Goal: Task Accomplishment & Management: Manage account settings

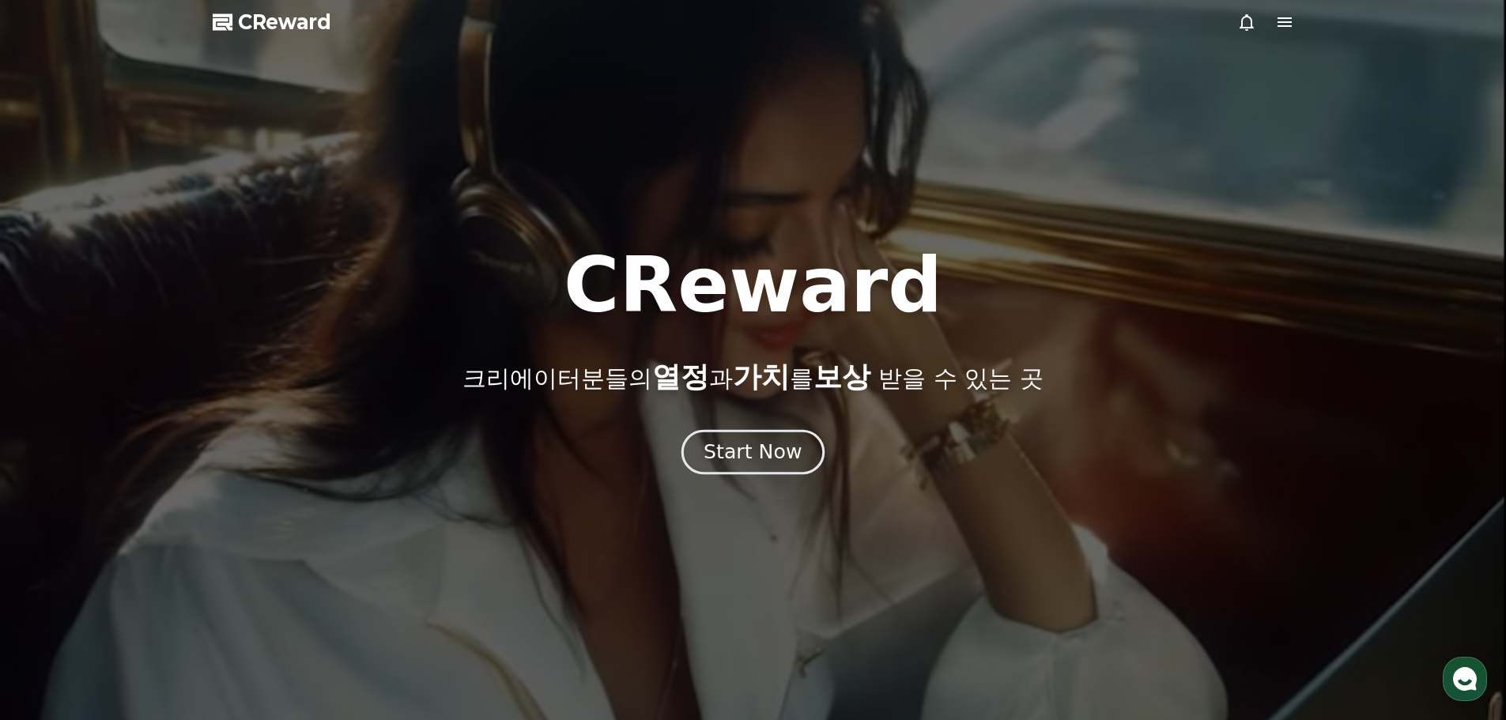
click at [756, 458] on div "Start Now" at bounding box center [753, 452] width 98 height 27
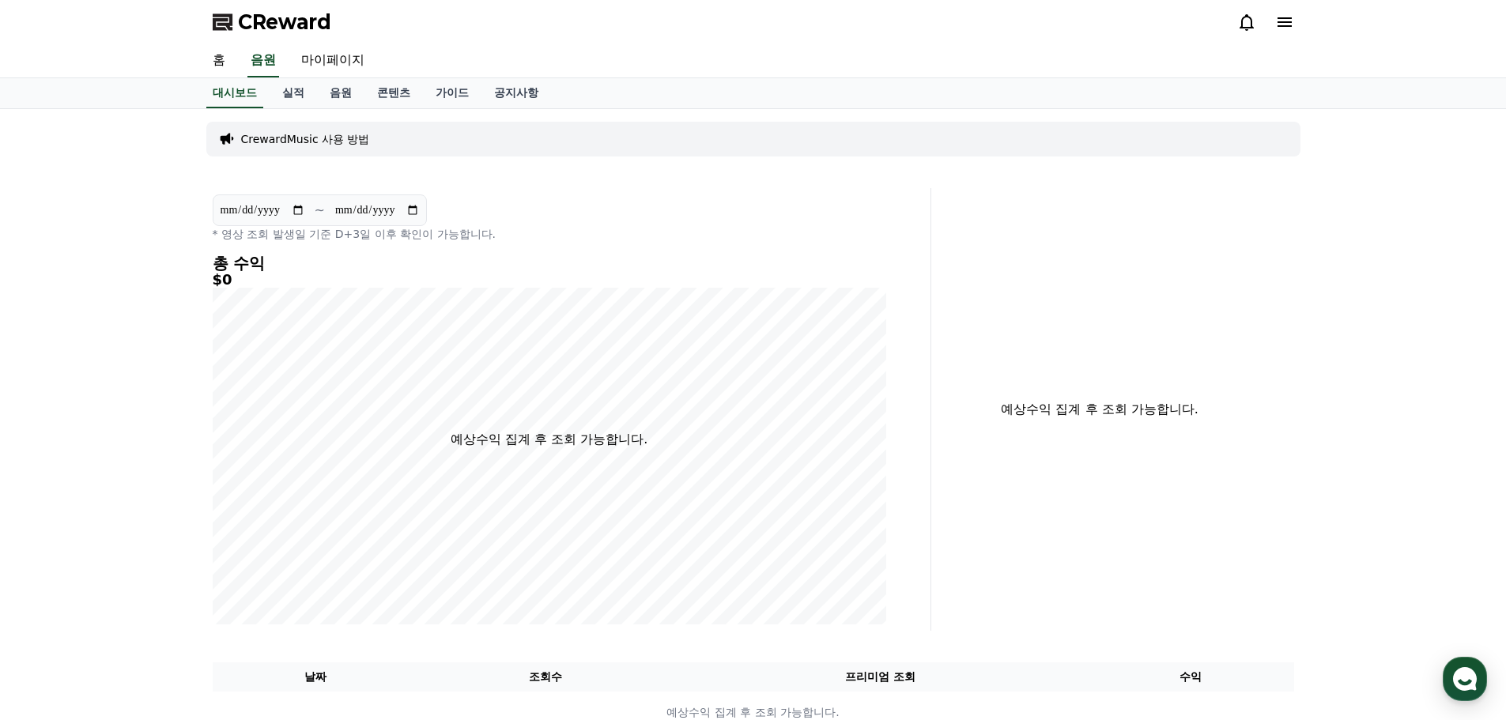
click at [1288, 28] on icon at bounding box center [1284, 22] width 19 height 19
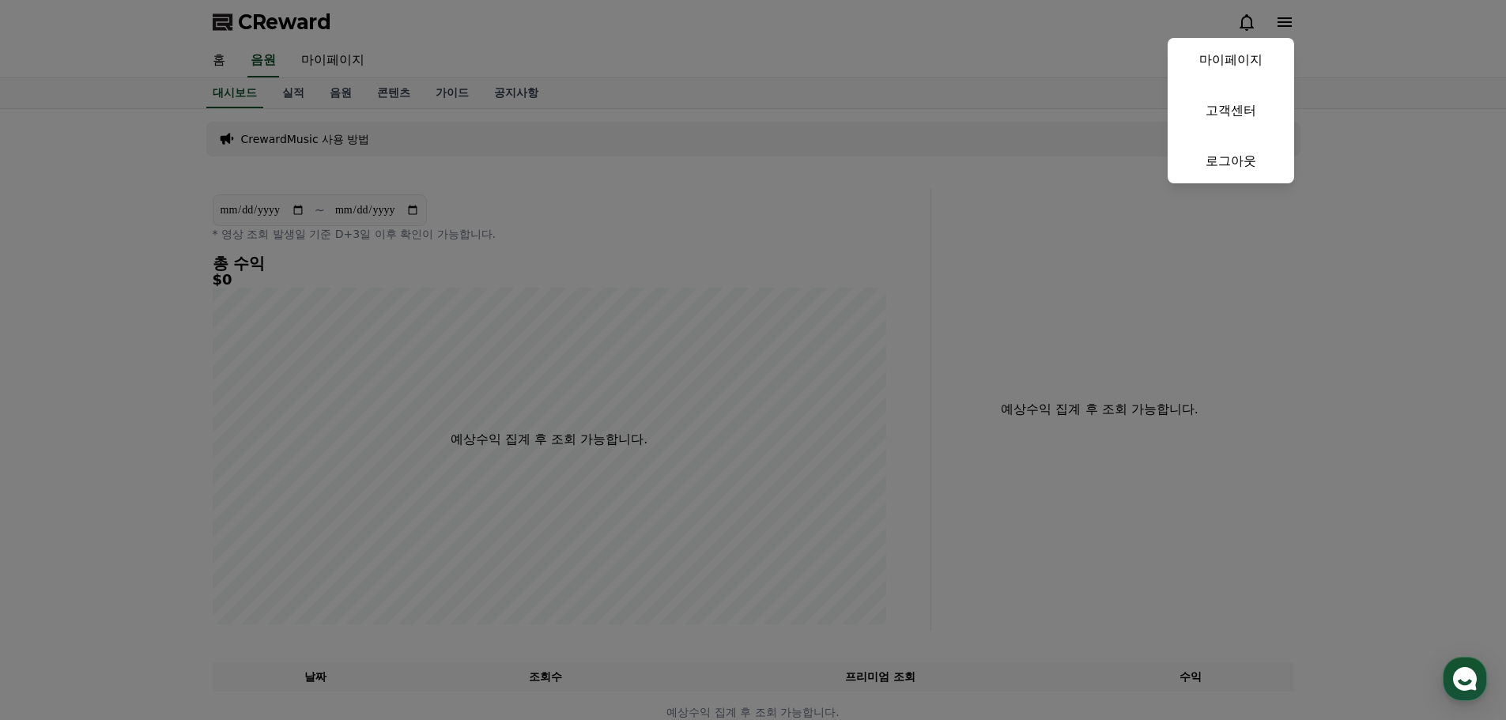
click at [972, 169] on button "close" at bounding box center [753, 360] width 1506 height 720
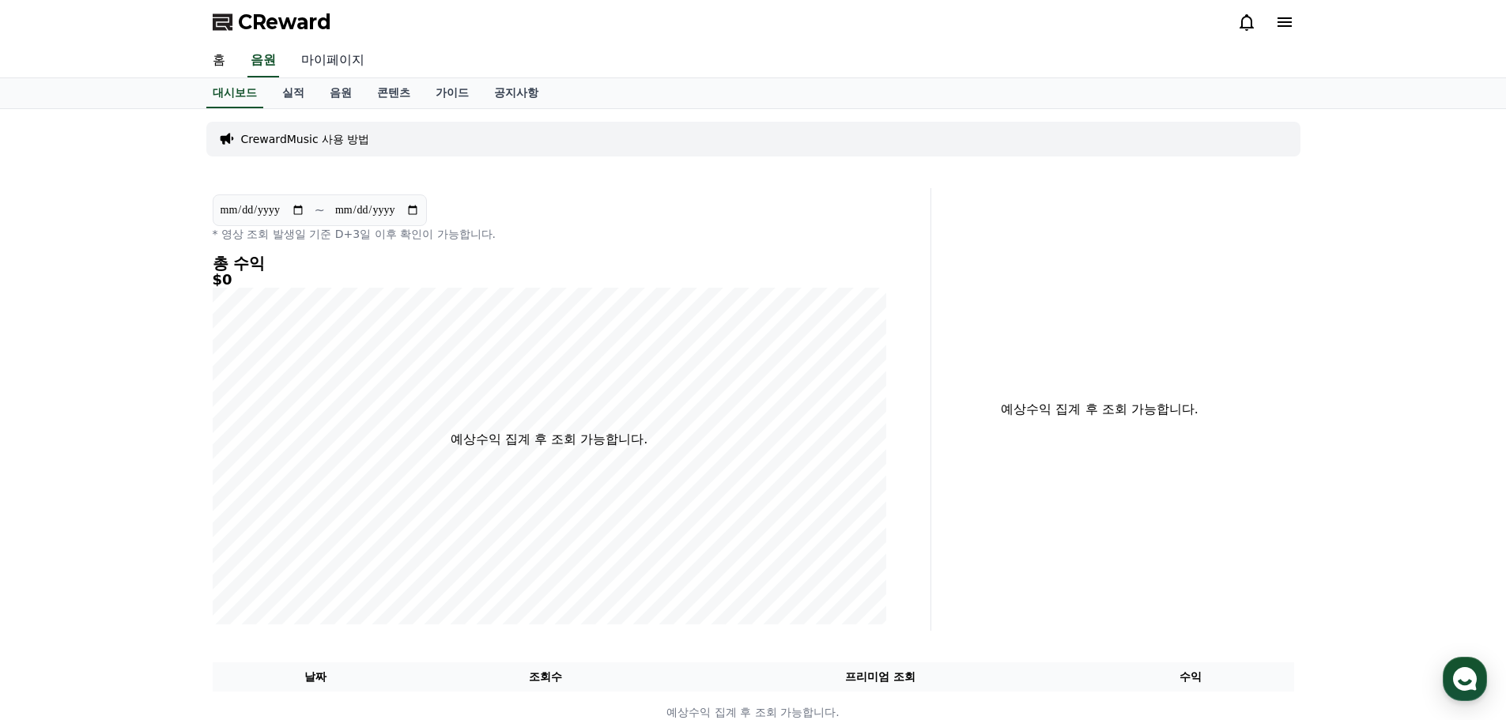
click at [354, 63] on link "마이페이지" at bounding box center [333, 60] width 89 height 33
select select "**********"
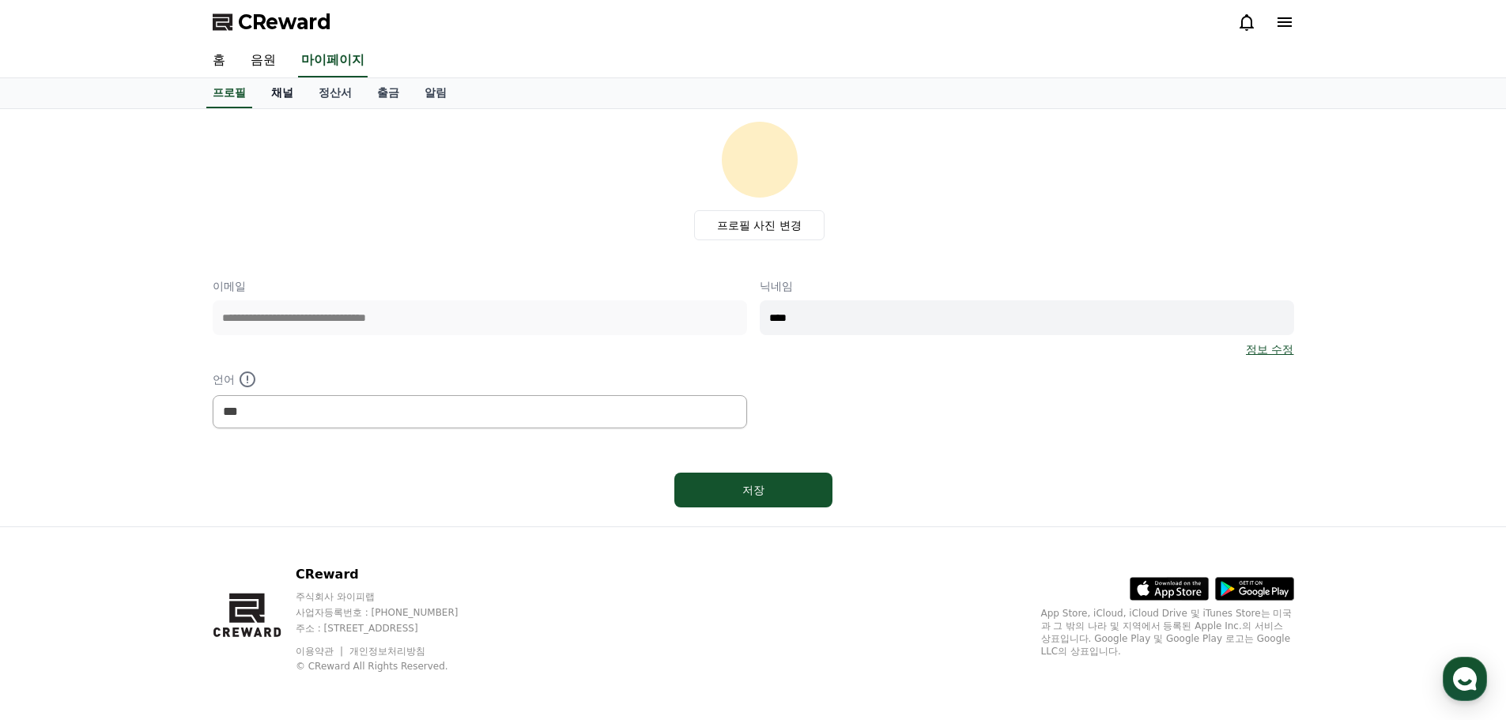
click at [288, 89] on link "채널" at bounding box center [281, 93] width 47 height 30
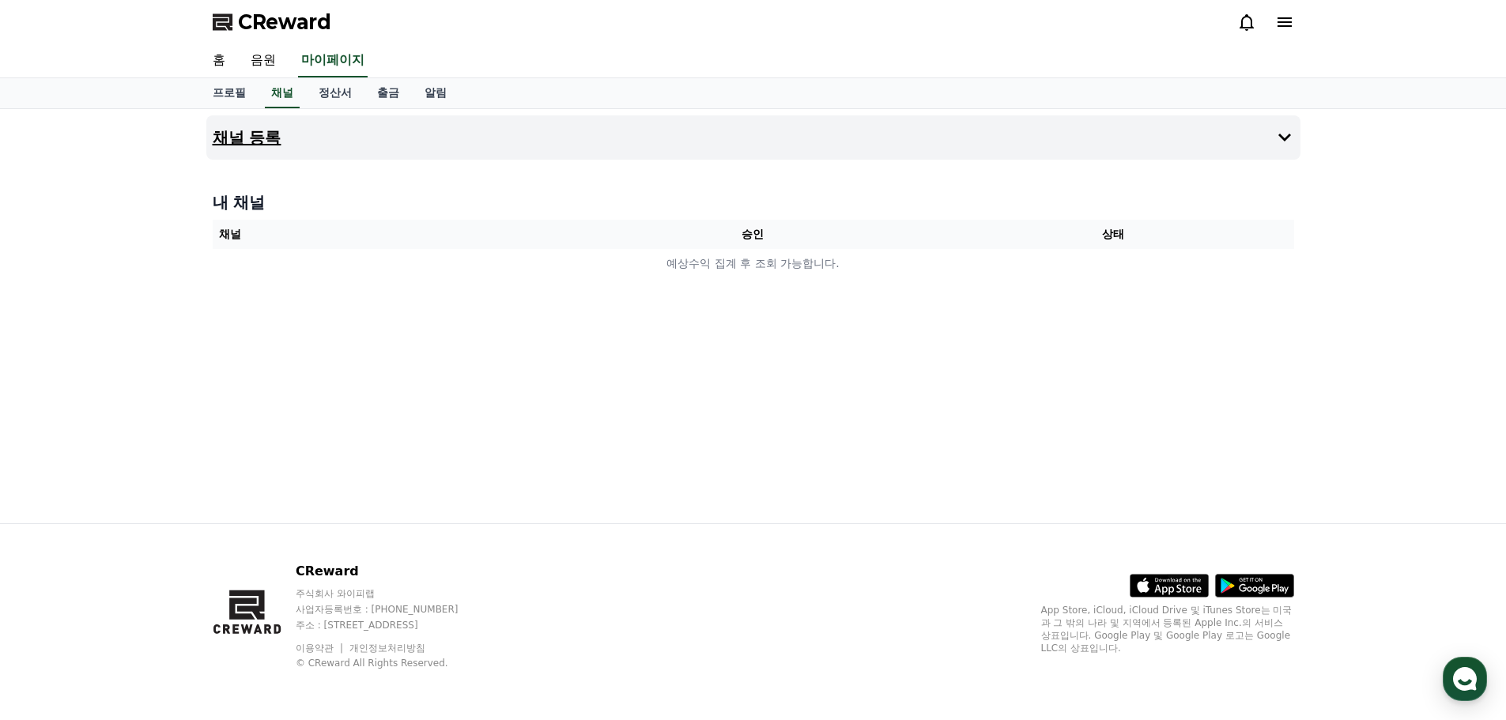
click at [260, 134] on h4 "채널 등록" at bounding box center [247, 137] width 69 height 17
